Goal: Task Accomplishment & Management: Use online tool/utility

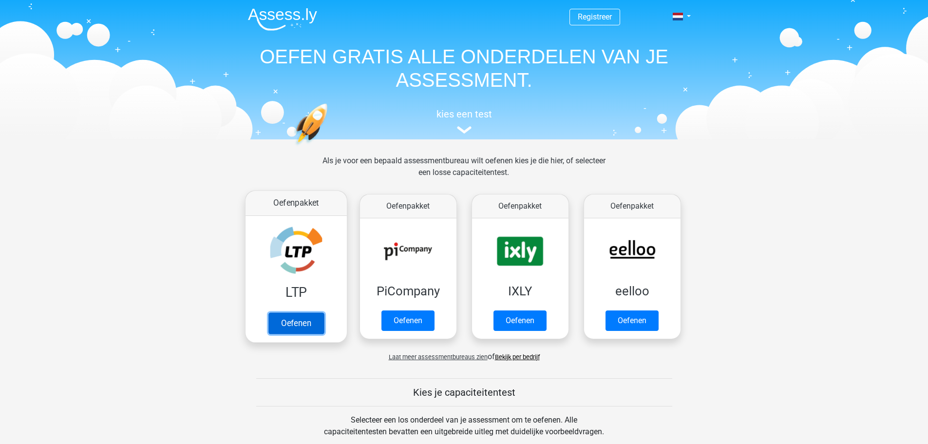
click at [276, 312] on link "Oefenen" at bounding box center [296, 322] width 56 height 21
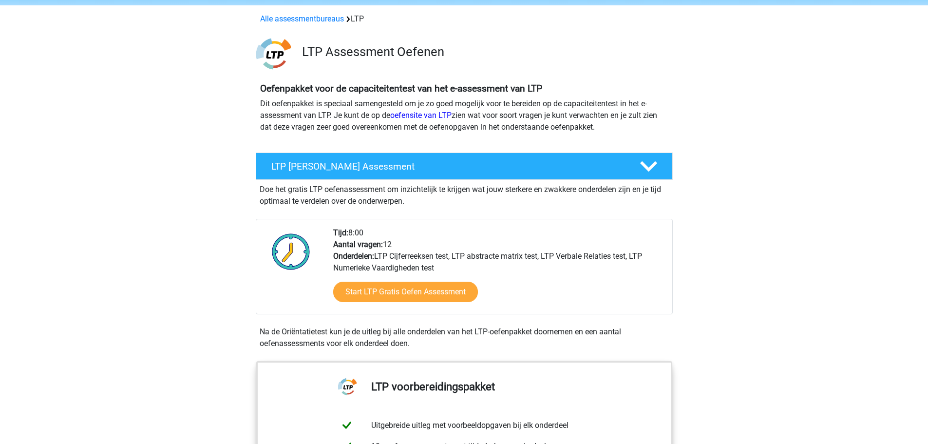
scroll to position [97, 0]
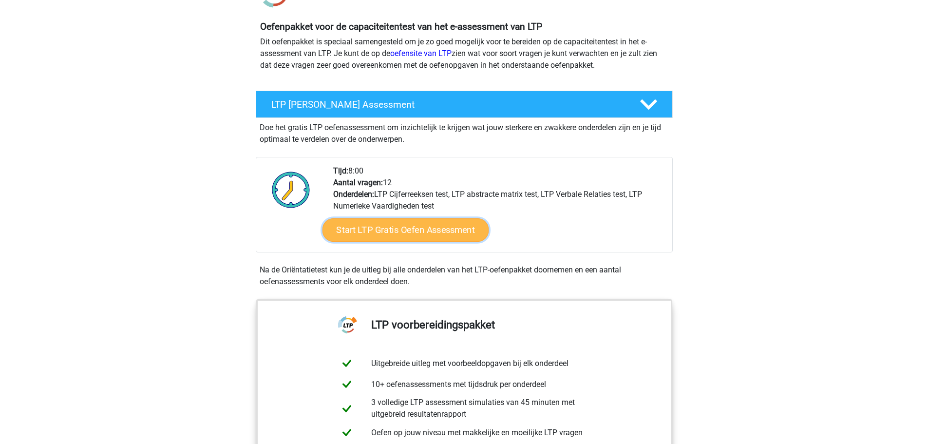
click at [340, 236] on link "Start LTP Gratis Oefen Assessment" at bounding box center [405, 229] width 167 height 23
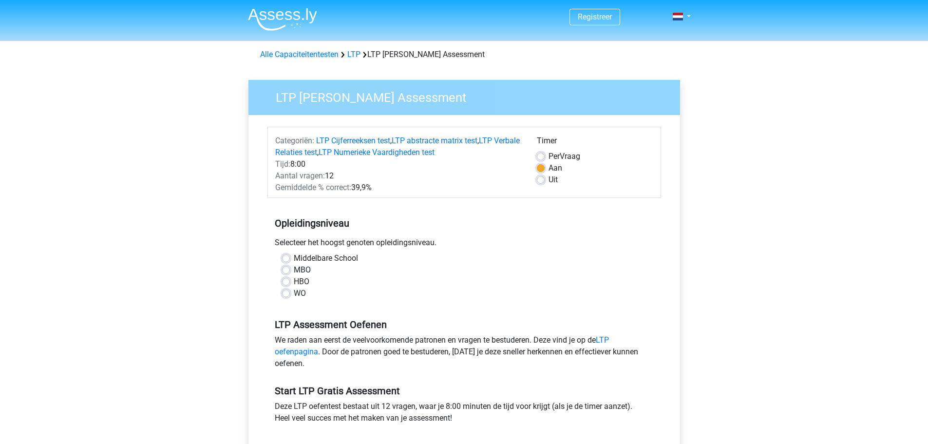
click at [294, 269] on label "MBO" at bounding box center [302, 270] width 17 height 12
click at [284, 269] on input "MBO" at bounding box center [286, 269] width 8 height 10
radio input "true"
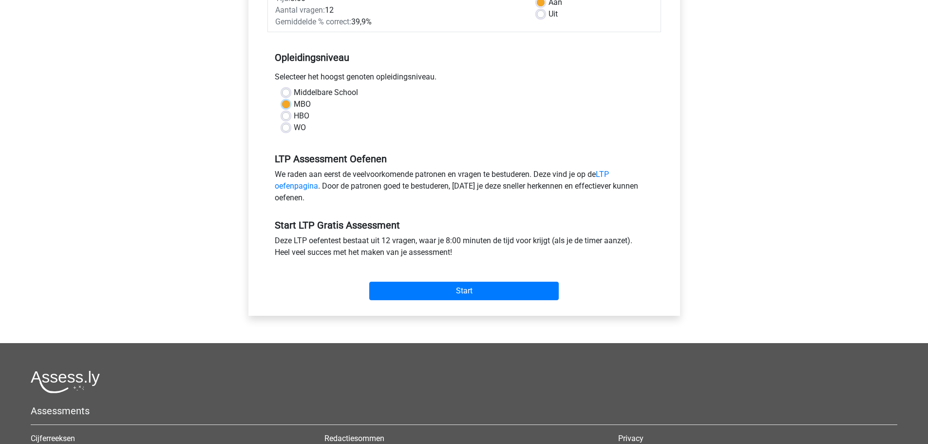
scroll to position [195, 0]
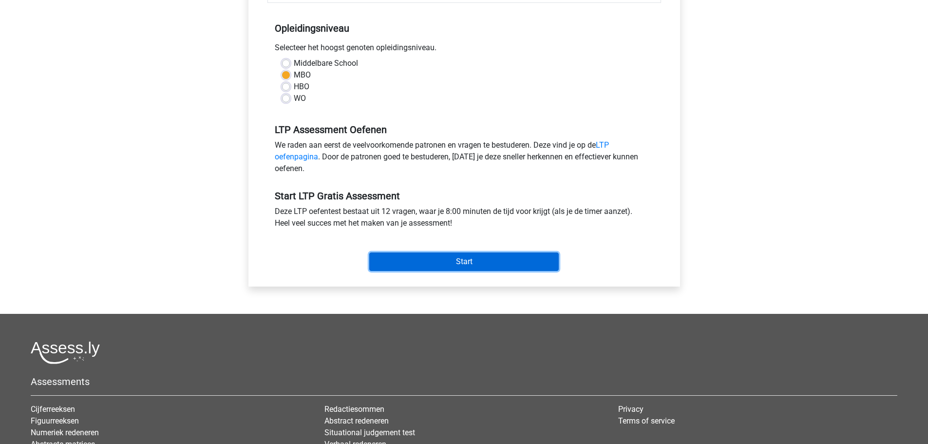
click at [376, 258] on input "Start" at bounding box center [463, 261] width 189 height 19
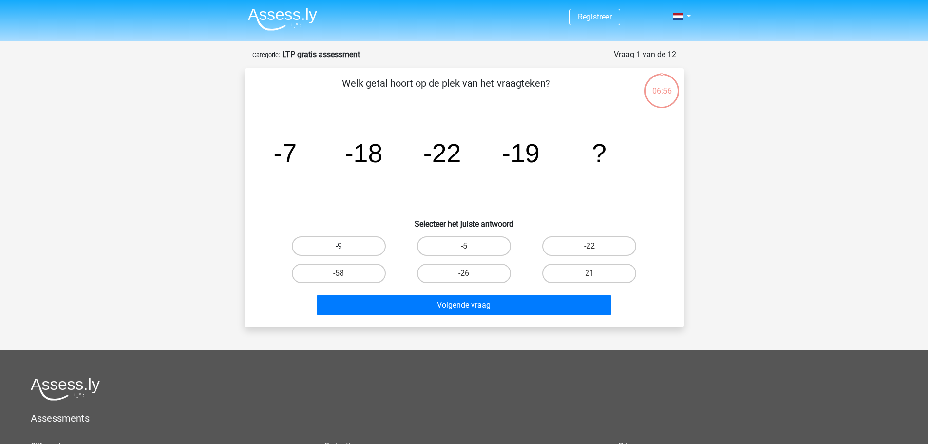
click at [360, 241] on label "-9" at bounding box center [339, 245] width 94 height 19
click at [345, 246] on input "-9" at bounding box center [341, 249] width 6 height 6
radio input "true"
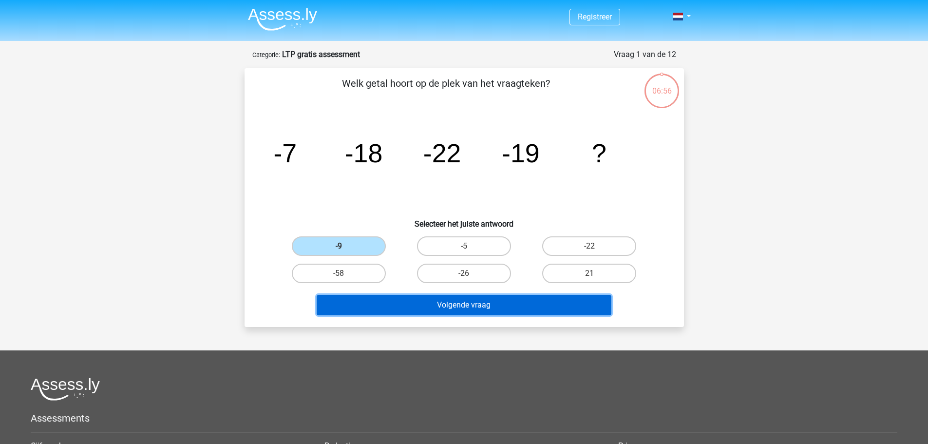
click at [457, 295] on button "Volgende vraag" at bounding box center [464, 305] width 295 height 20
